Goal: Task Accomplishment & Management: Use online tool/utility

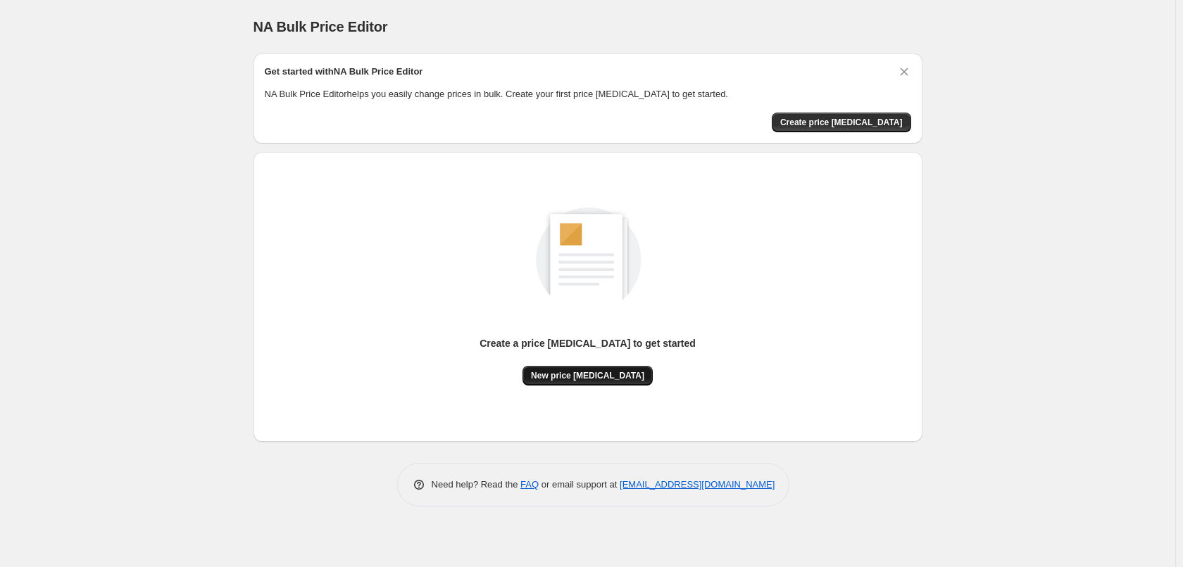
click at [546, 379] on span "New price [MEDICAL_DATA]" at bounding box center [587, 375] width 113 height 11
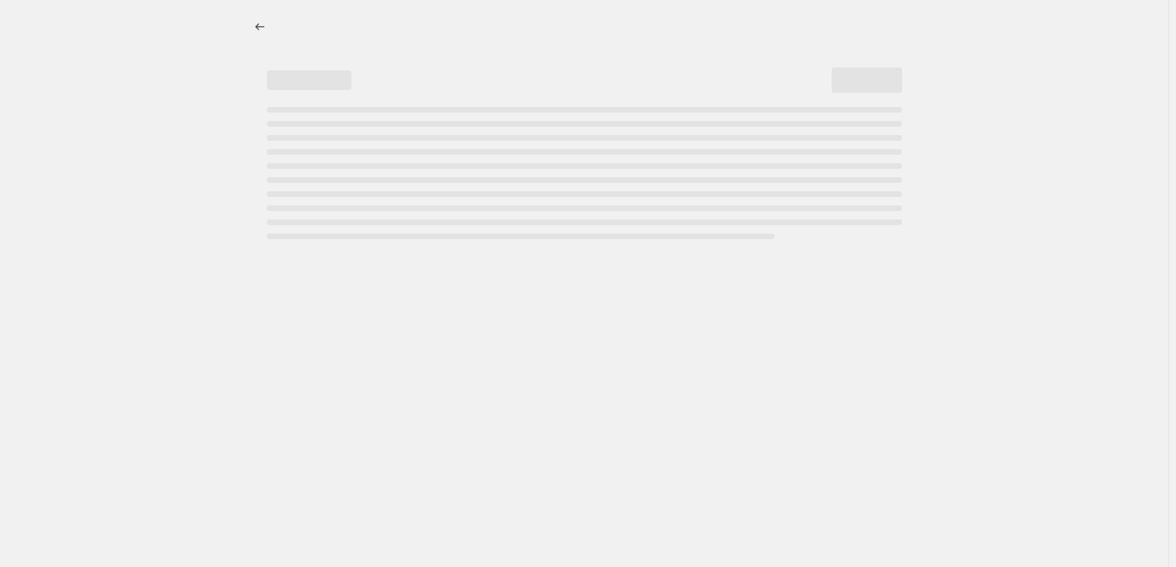
select select "percentage"
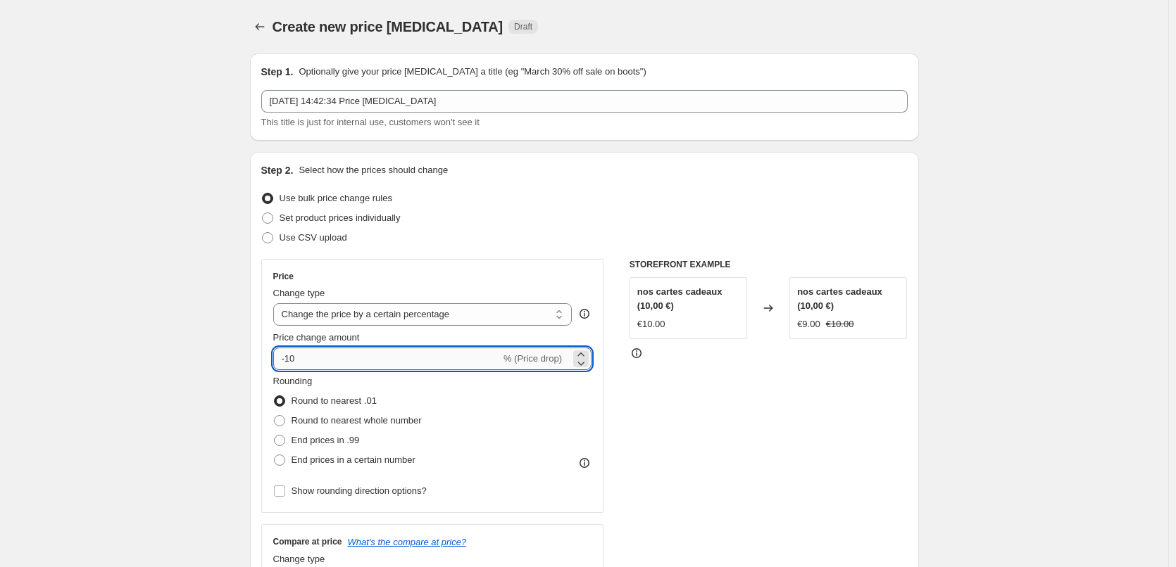
click at [300, 356] on input "-10" at bounding box center [386, 359] width 227 height 23
type input "-1"
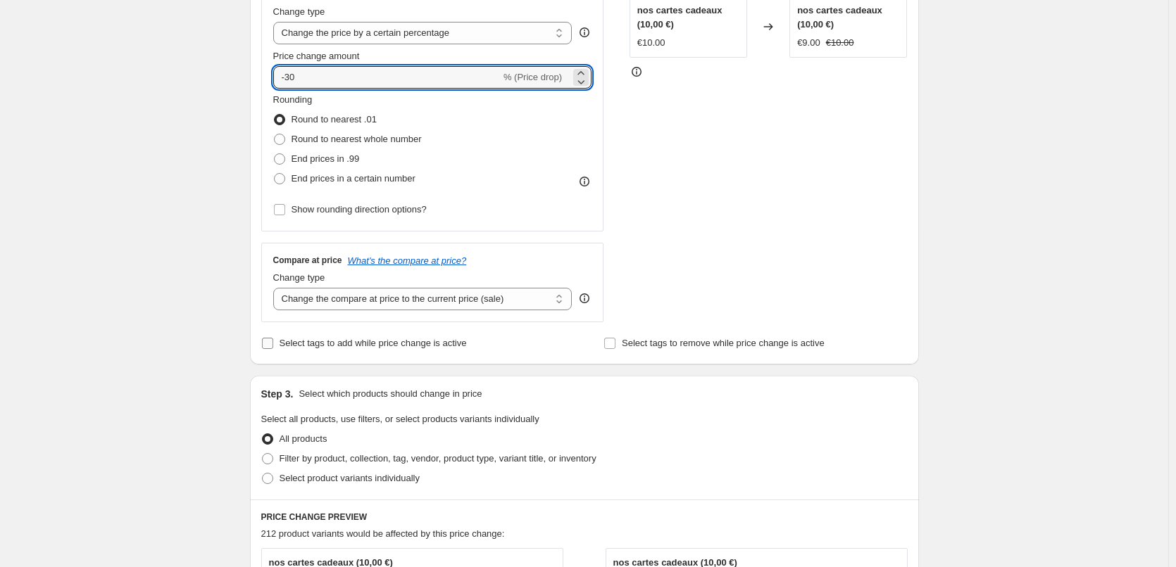
scroll to position [352, 0]
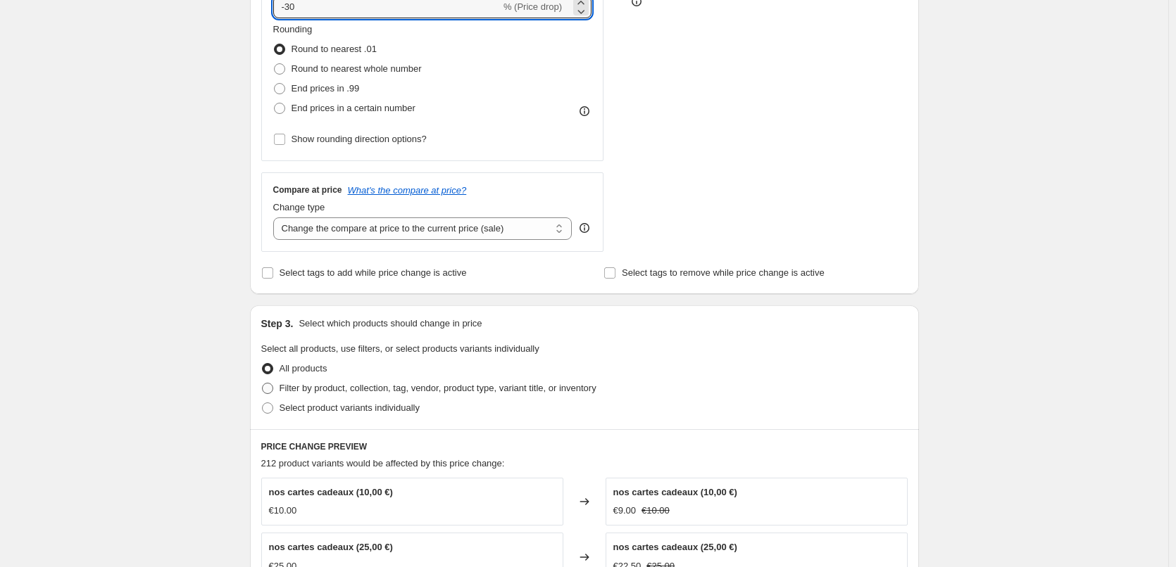
type input "-30"
click at [311, 396] on span "Filter by product, collection, tag, vendor, product type, variant title, or inv…" at bounding box center [437, 389] width 317 height 14
click at [263, 384] on input "Filter by product, collection, tag, vendor, product type, variant title, or inv…" at bounding box center [262, 383] width 1 height 1
radio input "true"
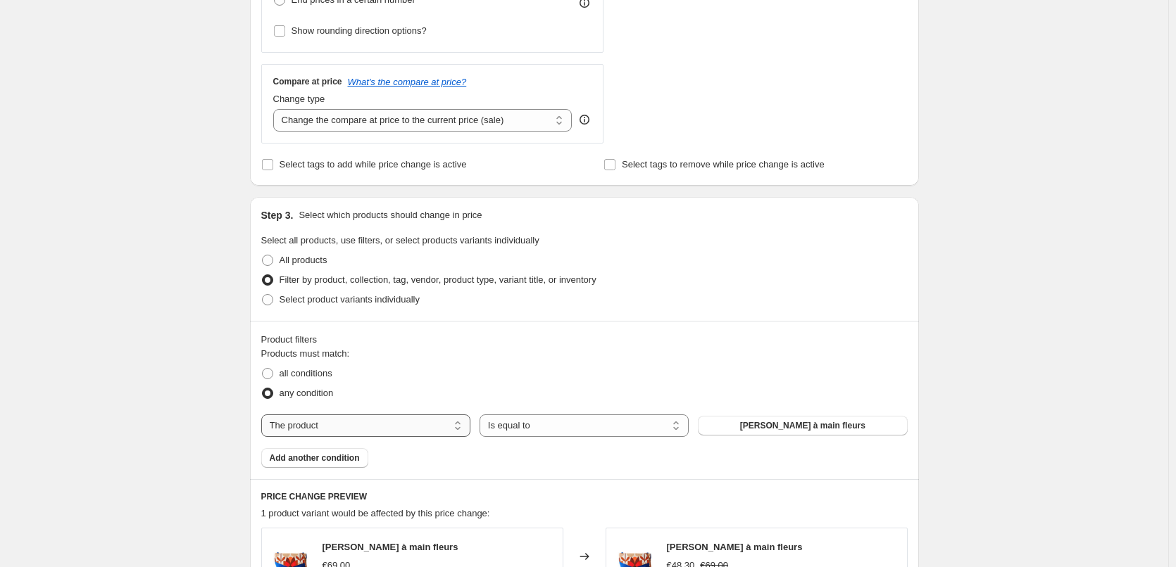
scroll to position [493, 0]
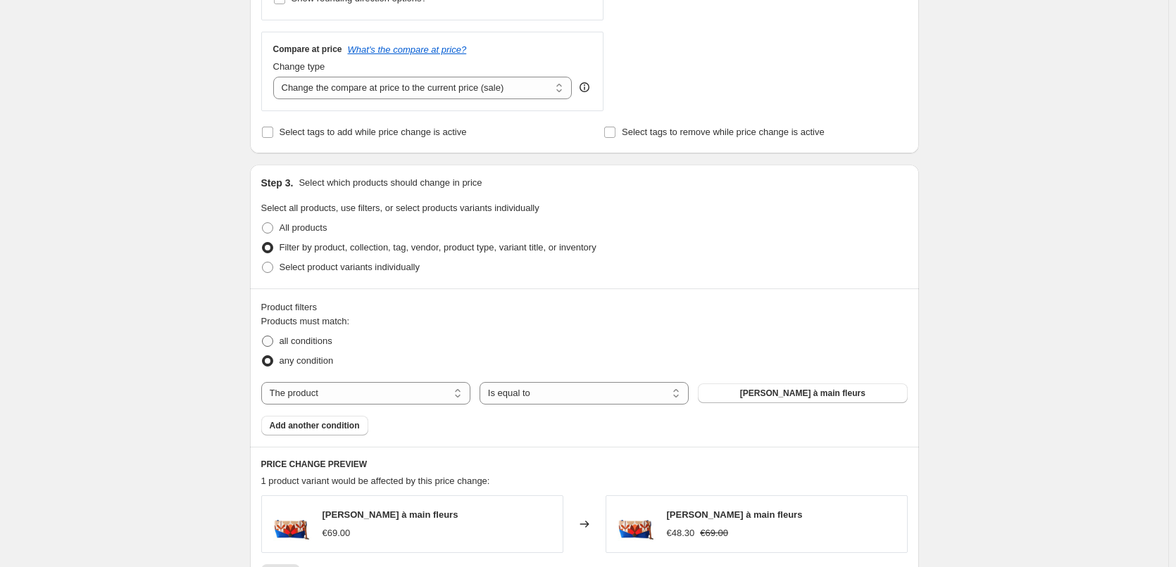
click at [319, 342] on span "all conditions" at bounding box center [305, 341] width 53 height 11
click at [263, 336] on input "all conditions" at bounding box center [262, 336] width 1 height 1
radio input "true"
click at [372, 402] on select "The product The product's collection The product's tag The product's vendor The…" at bounding box center [365, 393] width 209 height 23
select select "collection"
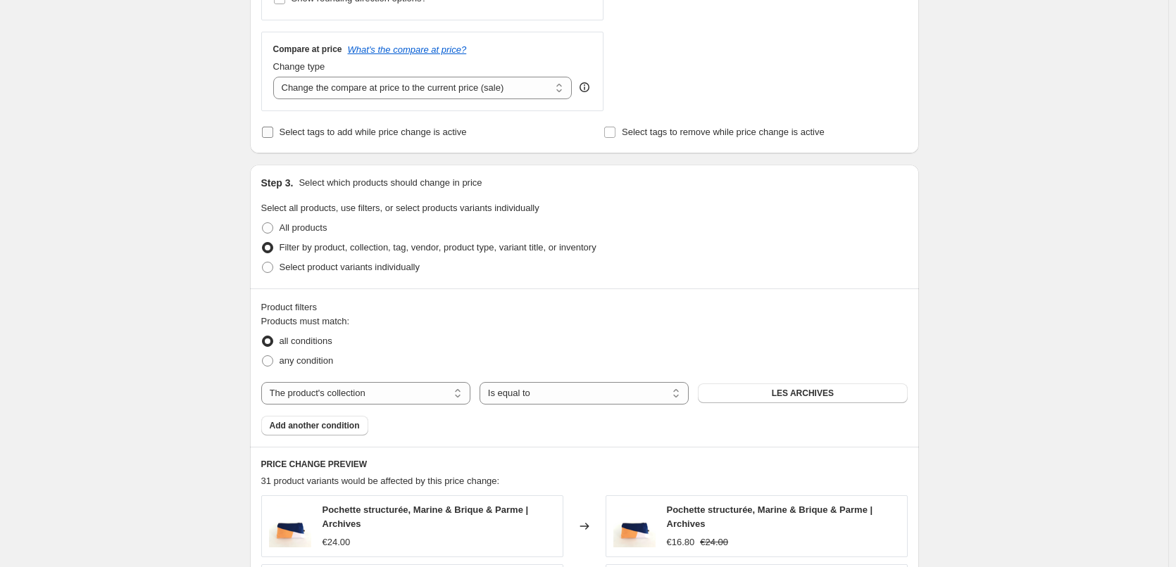
click at [338, 133] on span "Select tags to add while price change is active" at bounding box center [372, 132] width 187 height 11
click at [273, 133] on input "Select tags to add while price change is active" at bounding box center [267, 132] width 11 height 11
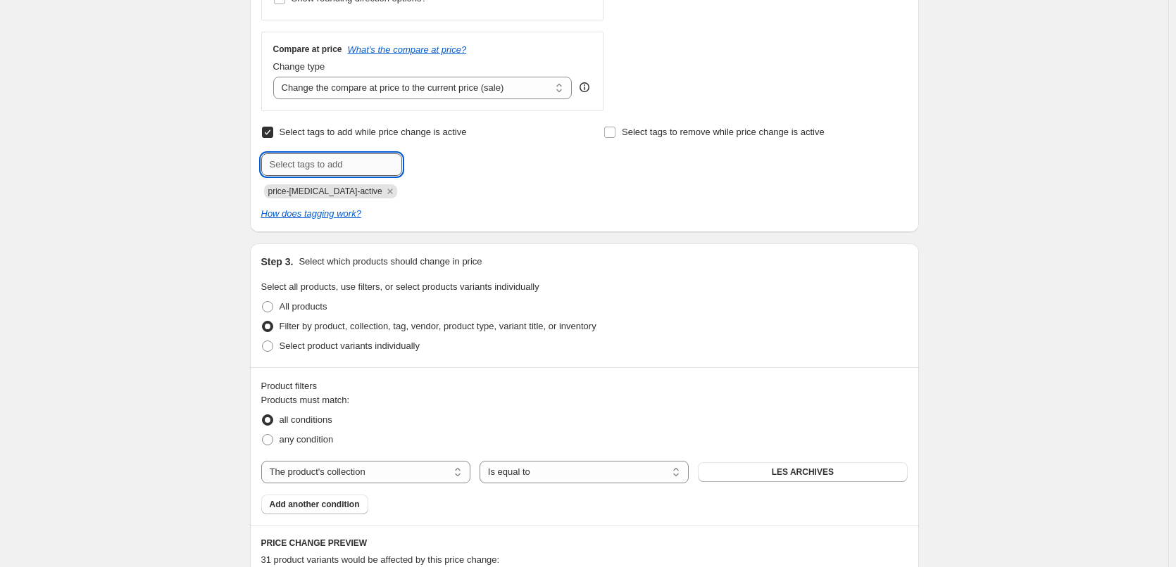
click at [343, 165] on input "text" at bounding box center [331, 164] width 141 height 23
click at [272, 136] on input "Select tags to add while price change is active" at bounding box center [267, 132] width 11 height 11
checkbox input "false"
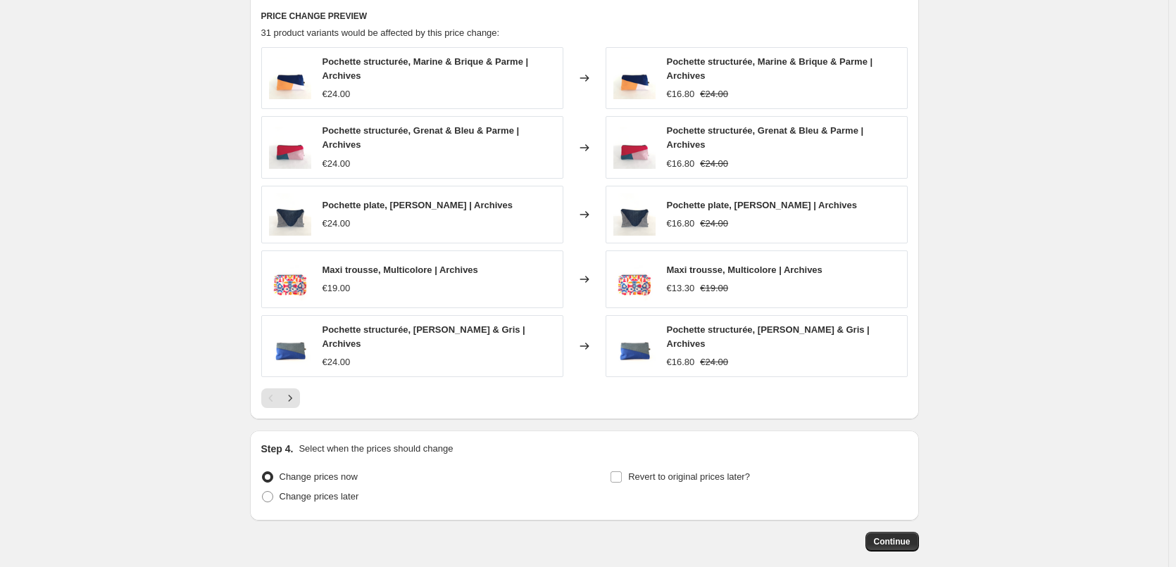
scroll to position [1008, 0]
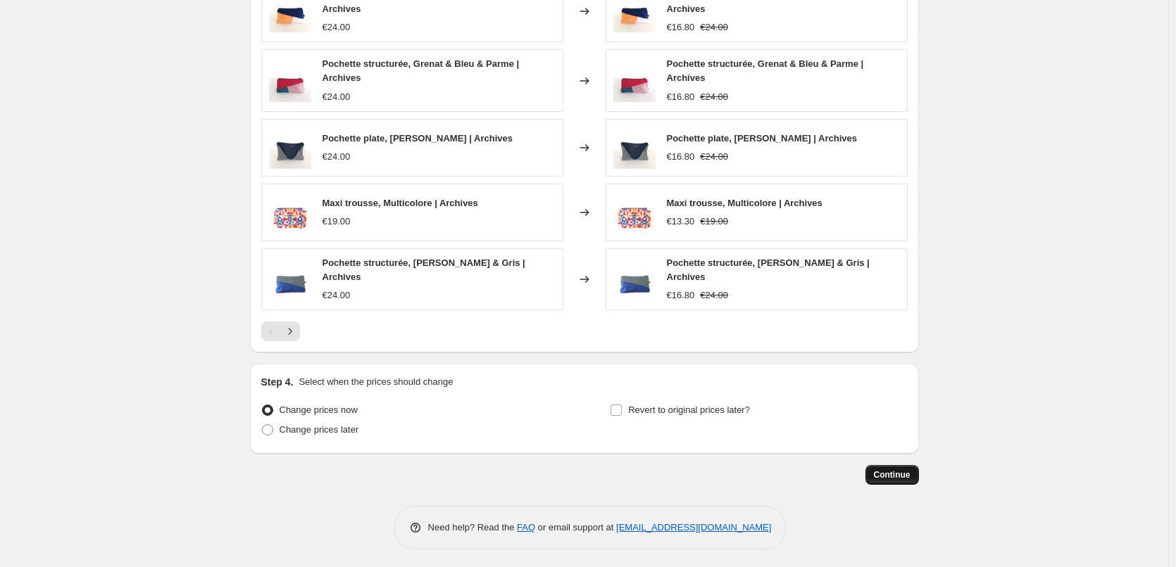
click at [895, 473] on span "Continue" at bounding box center [892, 475] width 37 height 11
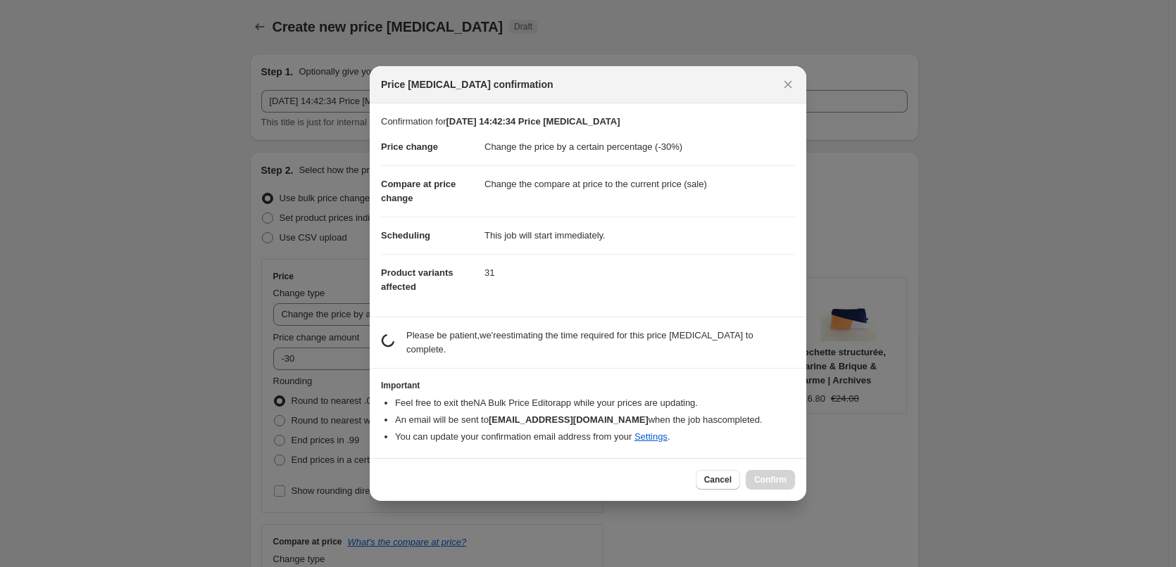
scroll to position [0, 0]
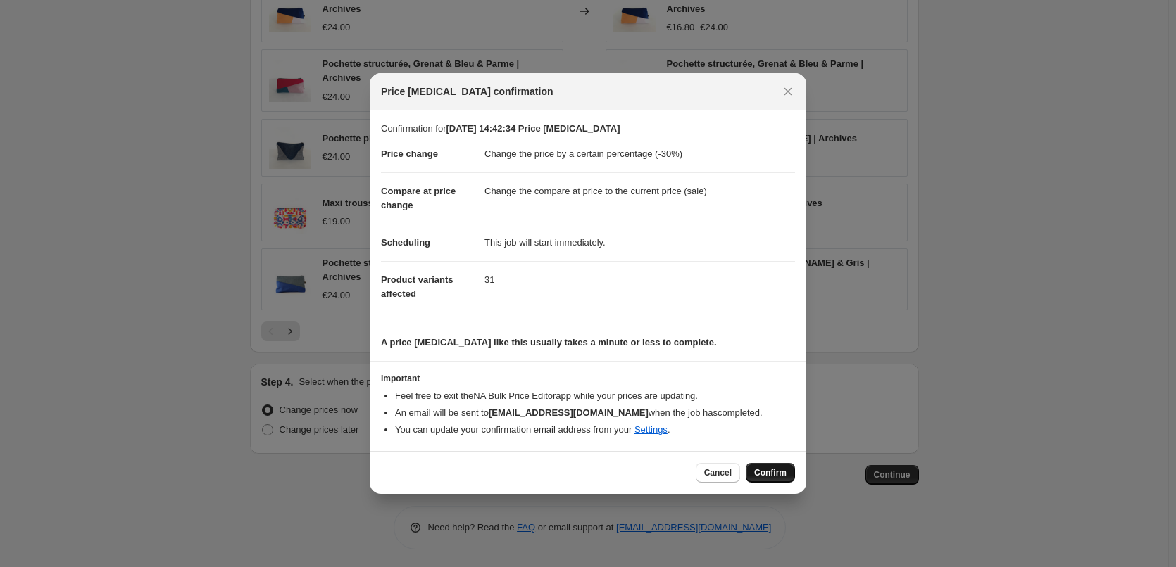
click at [759, 476] on span "Confirm" at bounding box center [770, 472] width 32 height 11
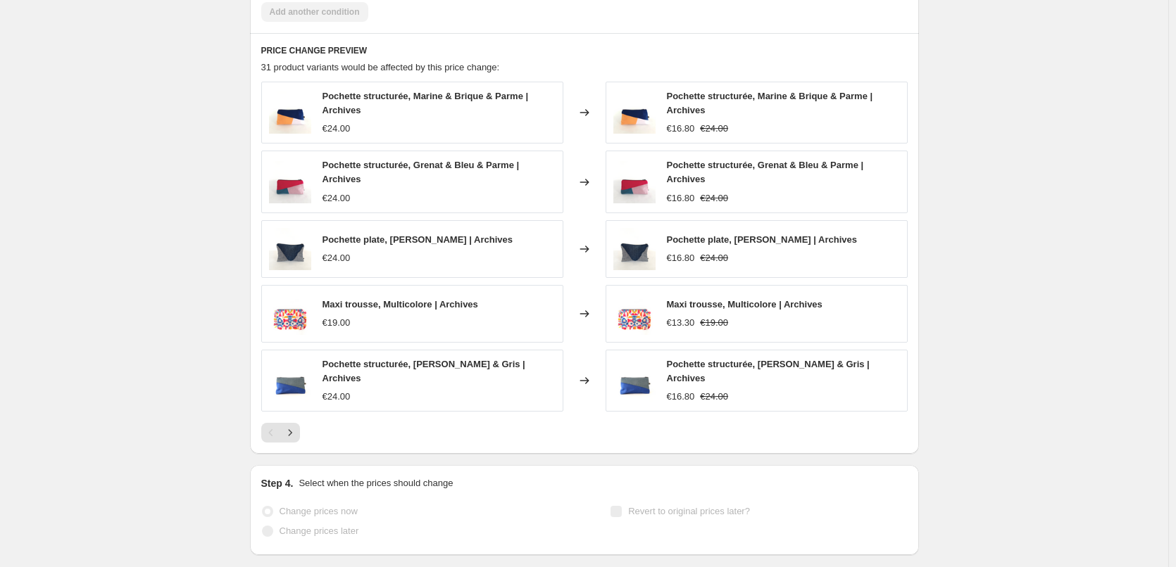
scroll to position [1045, 0]
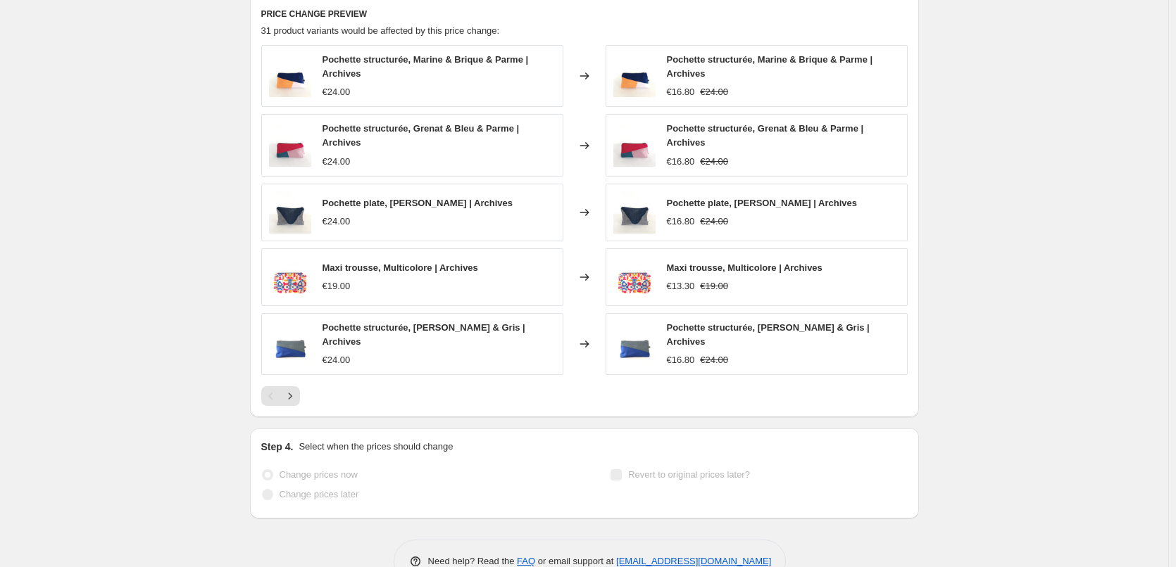
select select "percentage"
select select "collection"
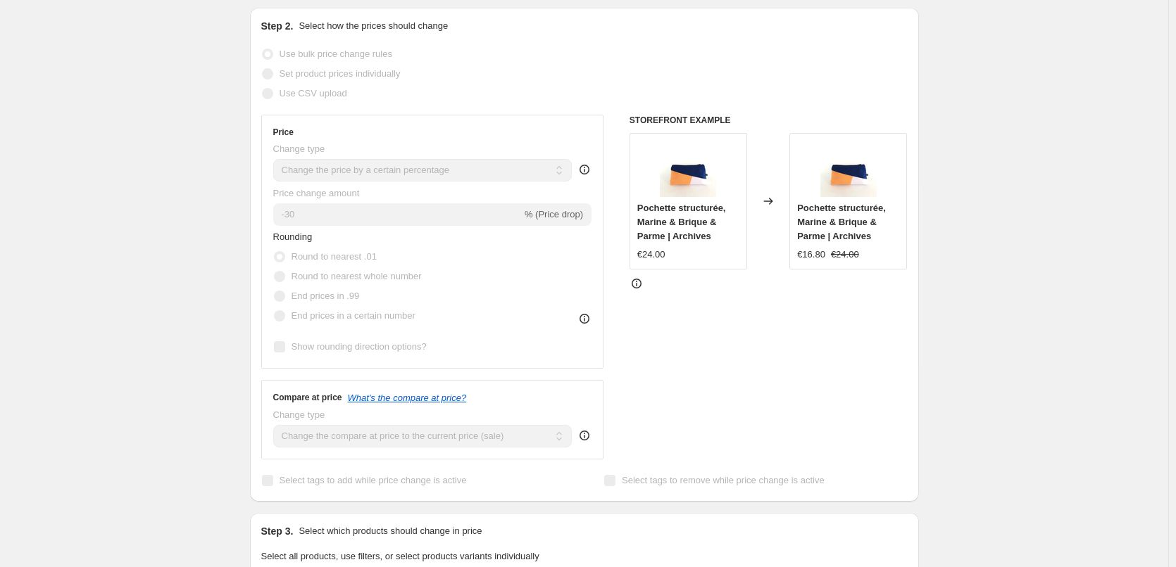
scroll to position [70, 0]
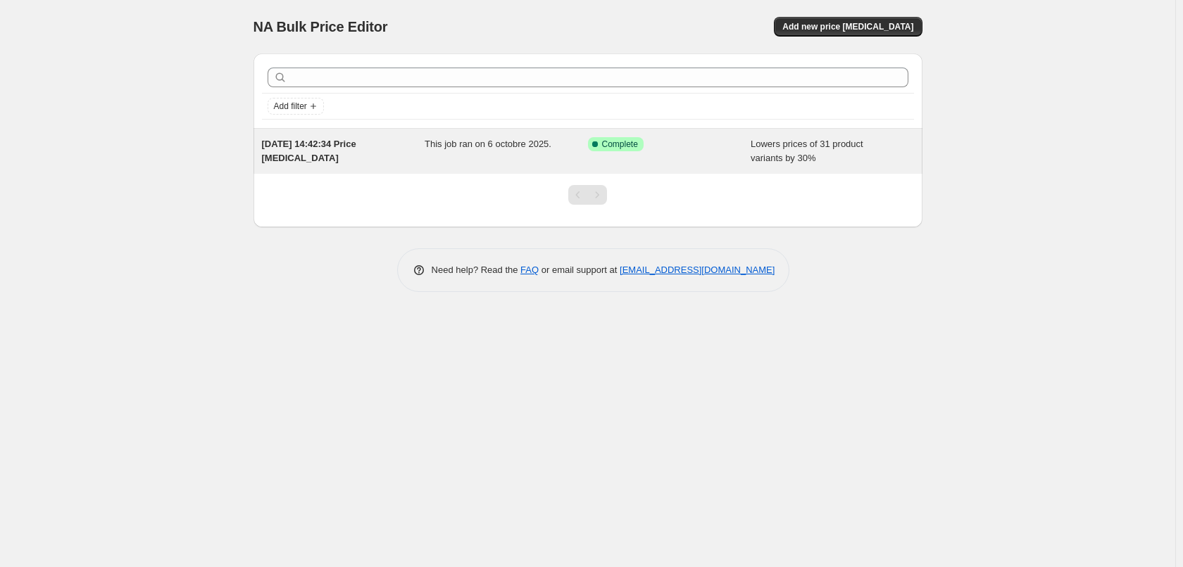
click at [336, 146] on span "[DATE] 14:42:34 Price [MEDICAL_DATA]" at bounding box center [309, 151] width 94 height 25
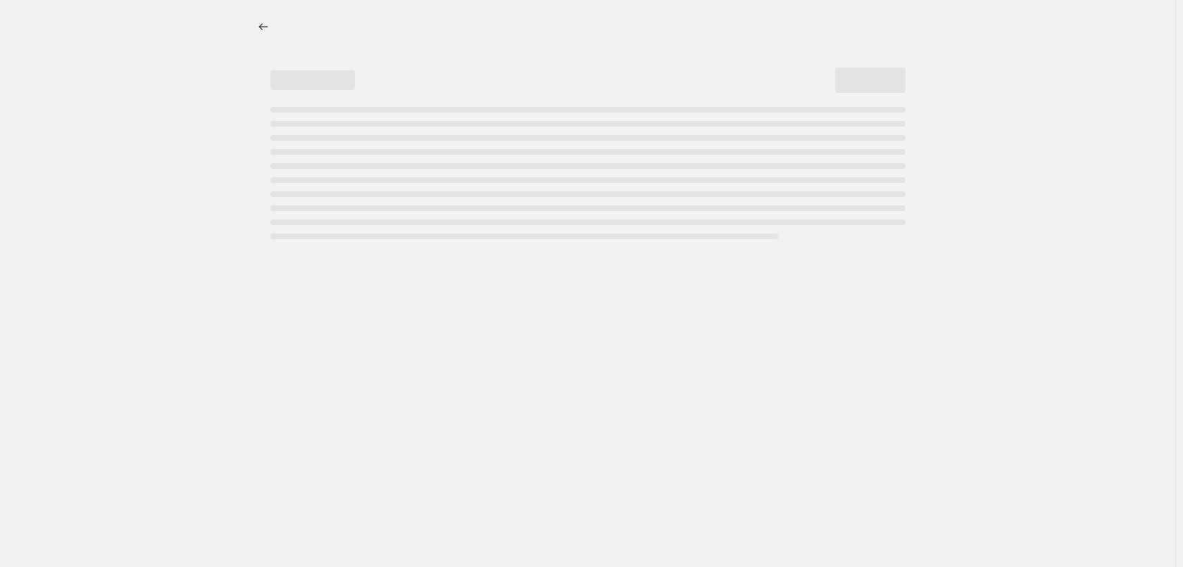
select select "percentage"
select select "collection"
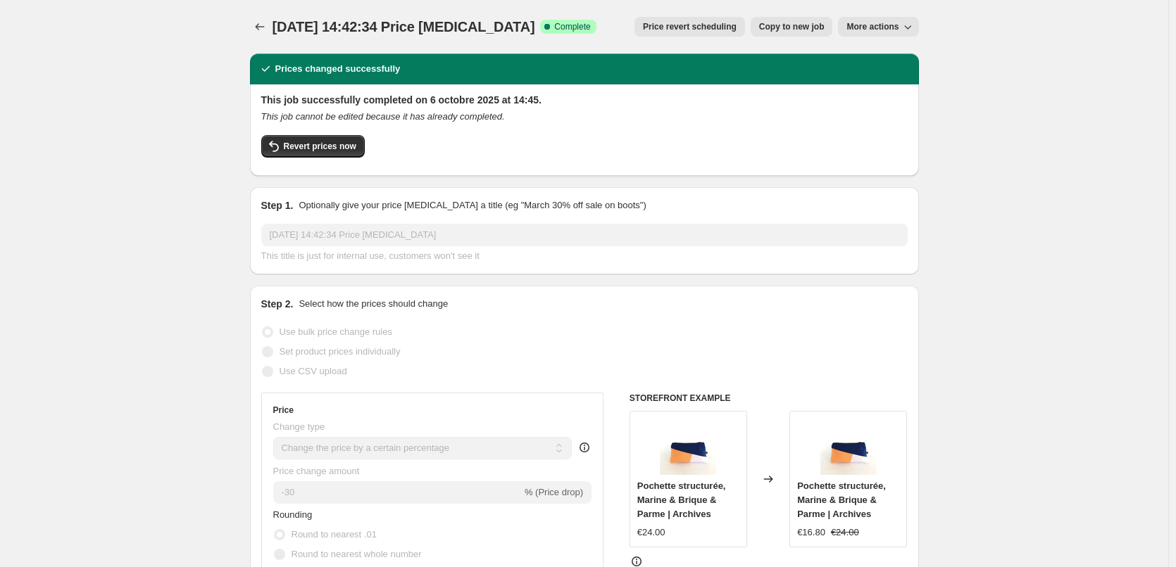
click at [905, 27] on icon "button" at bounding box center [907, 27] width 14 height 14
click at [894, 33] on button "More actions" at bounding box center [878, 27] width 80 height 20
